Goal: Check status: Check status

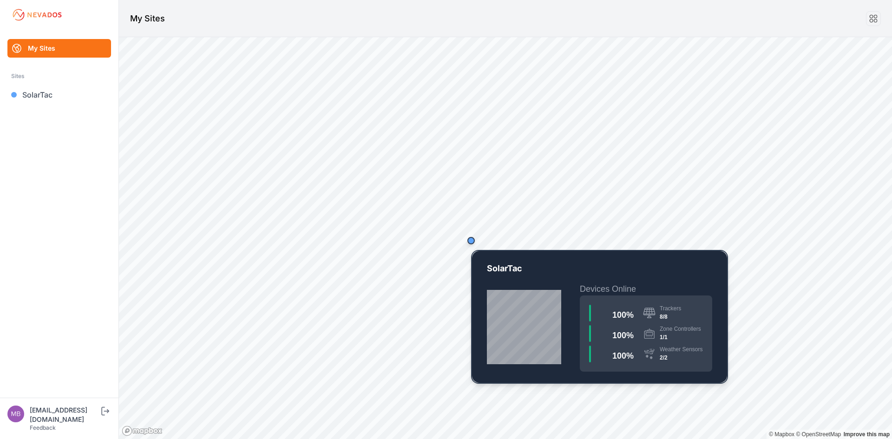
click at [476, 242] on div "Map marker" at bounding box center [471, 240] width 19 height 19
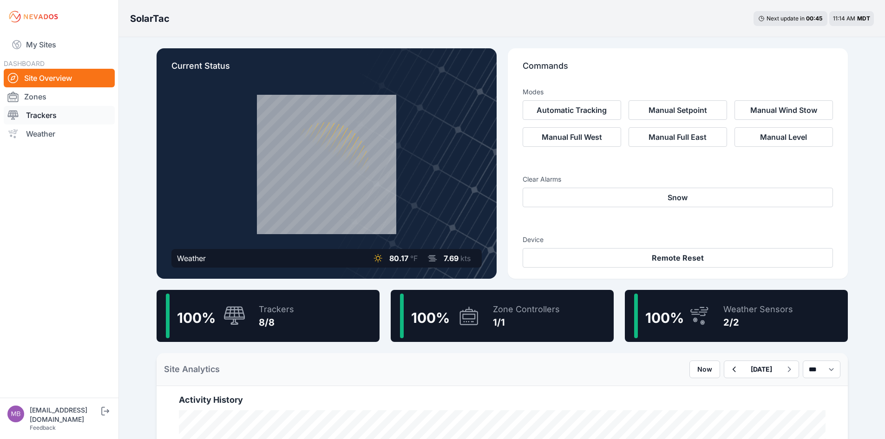
click at [68, 117] on link "Trackers" at bounding box center [59, 115] width 111 height 19
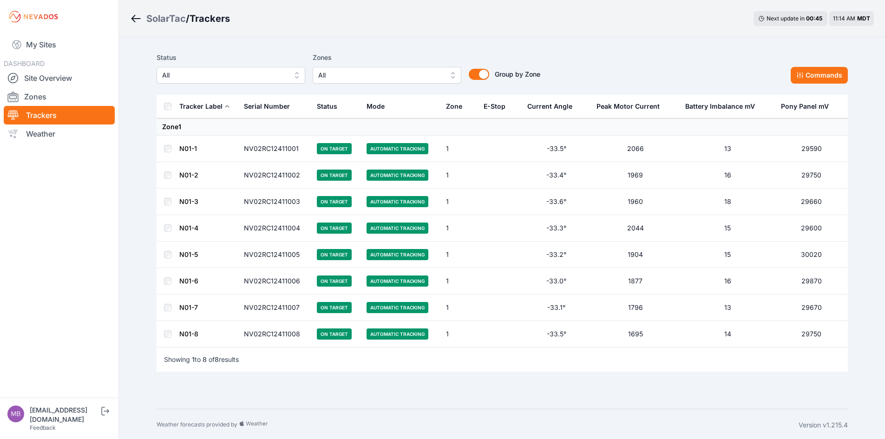
click at [143, 173] on div "SolarTac / Trackers Next update in 00 : 45 11:14 AM MDT Status All Zones All Gr…" at bounding box center [442, 220] width 885 height 441
click at [797, 73] on icon at bounding box center [799, 75] width 7 height 7
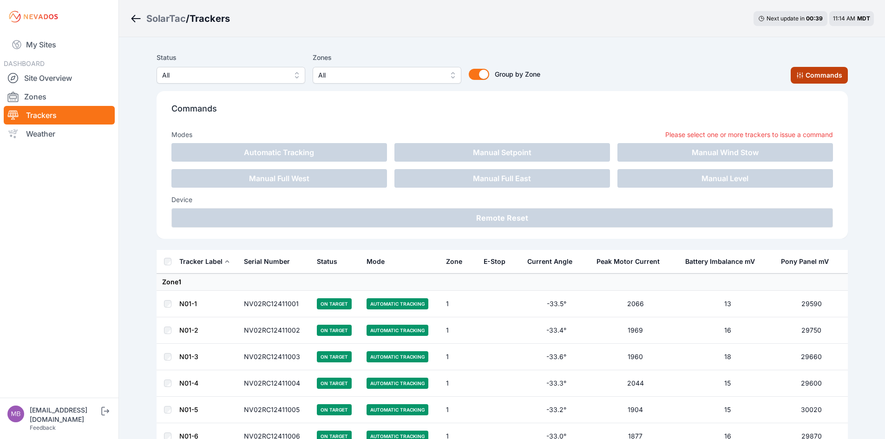
click at [822, 76] on button "Commands" at bounding box center [819, 75] width 57 height 17
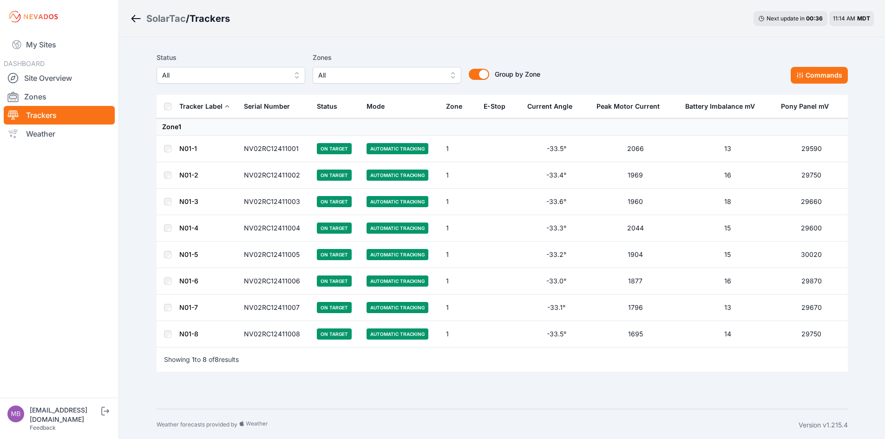
click at [188, 149] on link "N01-1" at bounding box center [188, 148] width 18 height 8
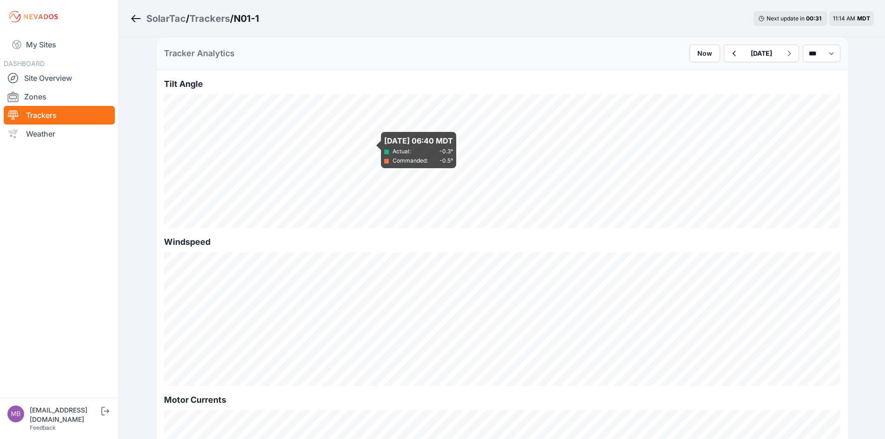
scroll to position [387, 0]
click at [866, 82] on div "SolarTac / Trackers / N01-1 Next update in 00 : 21 11:14 AM MDT Current Status …" at bounding box center [442, 341] width 885 height 1456
click at [132, 189] on div "SolarTac / Trackers / N01-1 Next update in 00 : 19 11:14 AM MDT Current Status …" at bounding box center [442, 341] width 885 height 1456
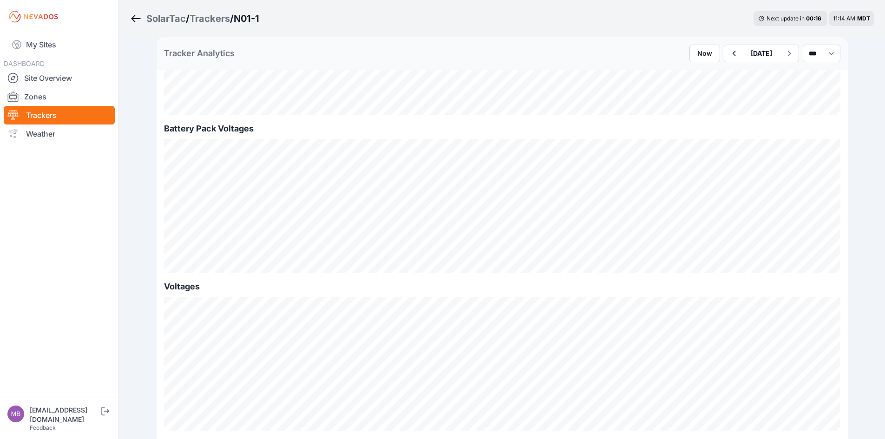
scroll to position [816, 0]
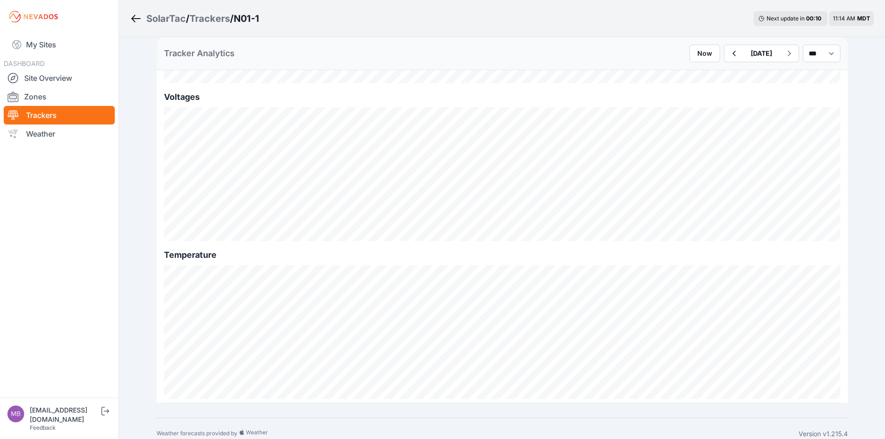
scroll to position [1017, 0]
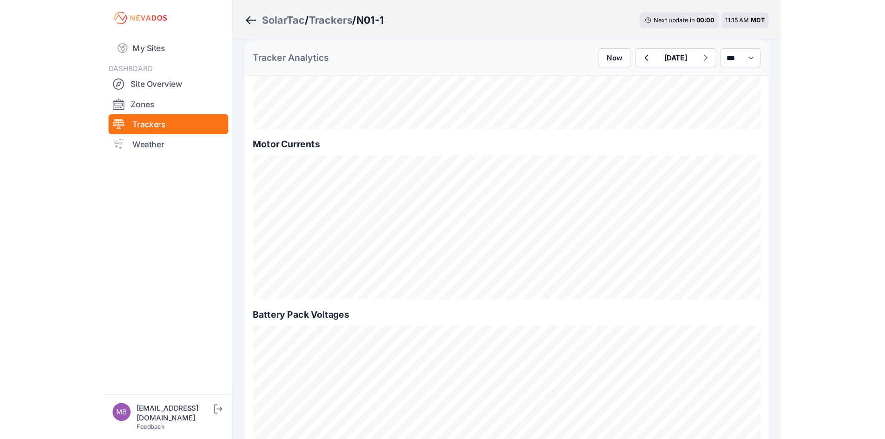
scroll to position [654, 0]
